Goal: Navigation & Orientation: Find specific page/section

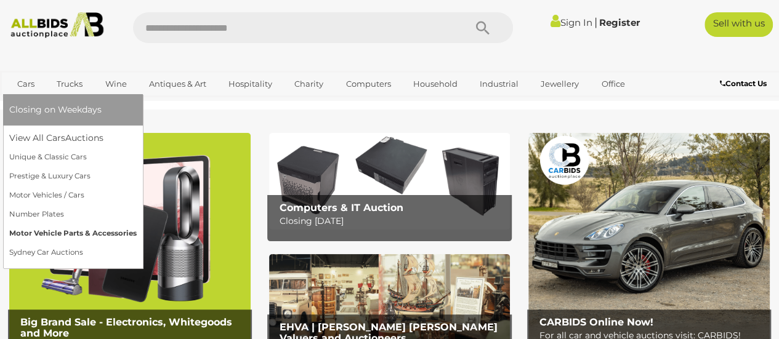
click at [84, 233] on link "Motor Vehicle Parts & Accessories" at bounding box center [72, 233] width 127 height 19
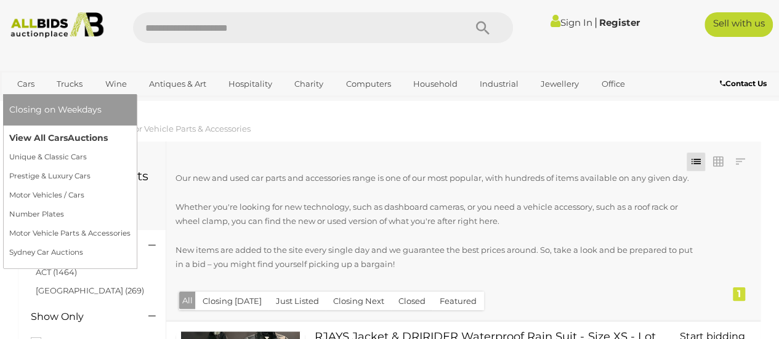
click at [89, 135] on span "Auctions" at bounding box center [88, 137] width 40 height 11
